Goal: Task Accomplishment & Management: Use online tool/utility

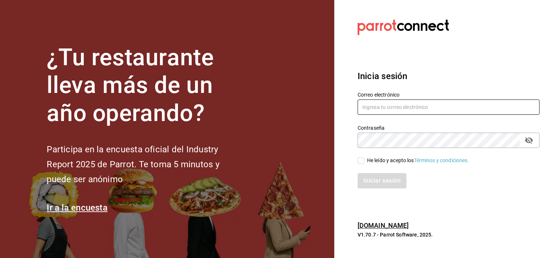
type input "[EMAIL_ADDRESS][DOMAIN_NAME]"
click at [359, 160] on input "He leído y acepto los Términos y condiciones." at bounding box center [361, 160] width 7 height 7
checkbox input "true"
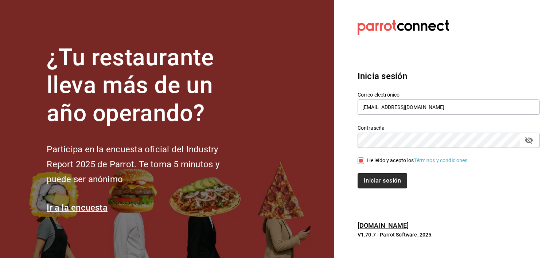
click at [382, 186] on button "Iniciar sesión" at bounding box center [383, 180] width 50 height 15
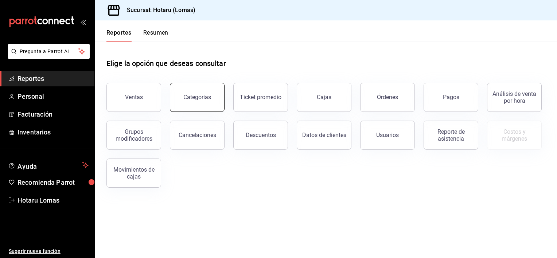
click at [197, 108] on button "Categorías" at bounding box center [197, 97] width 55 height 29
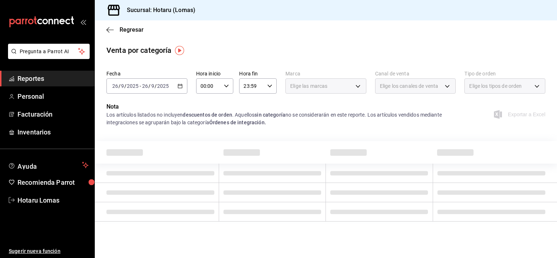
click at [176, 89] on div "2025-09-26 26 / 9 / 2025 - 2025-09-26 26 / 9 / 2025" at bounding box center [146, 85] width 81 height 15
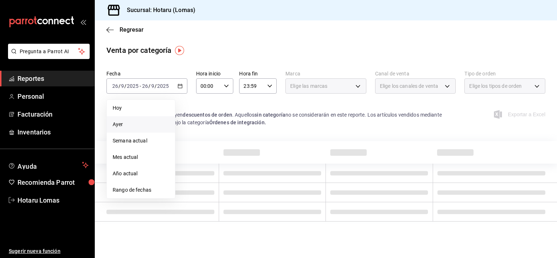
click at [131, 128] on span "Ayer" at bounding box center [141, 125] width 56 height 8
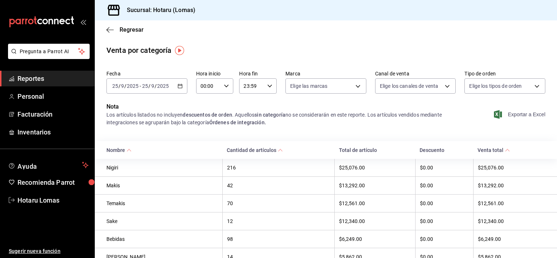
click at [535, 112] on span "Exportar a Excel" at bounding box center [520, 114] width 50 height 9
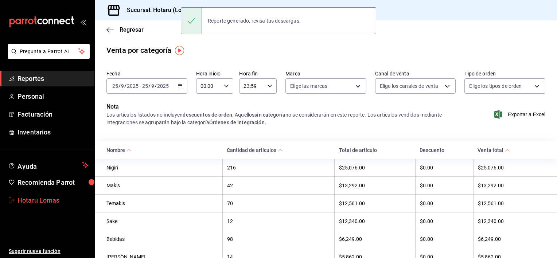
click at [37, 199] on span "Hotaru Lomas" at bounding box center [52, 200] width 71 height 10
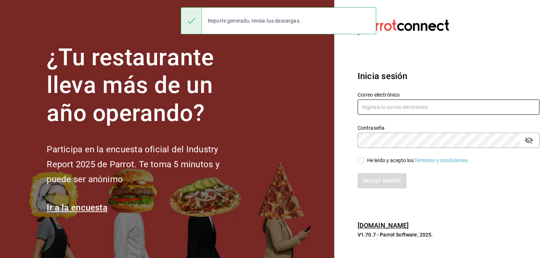
type input "[EMAIL_ADDRESS][DOMAIN_NAME]"
